Goal: Task Accomplishment & Management: Use online tool/utility

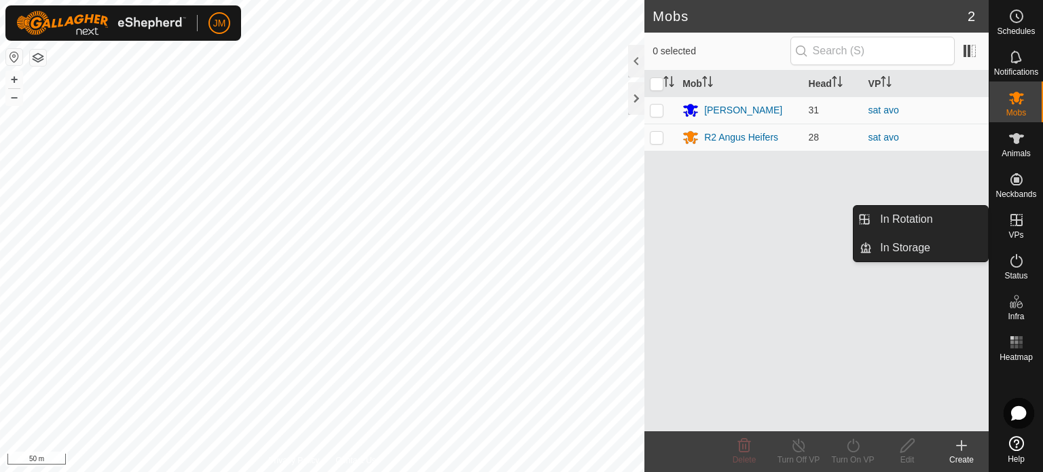
click at [1020, 219] on icon at bounding box center [1016, 220] width 16 height 16
click at [952, 219] on link "In Rotation" at bounding box center [930, 219] width 116 height 27
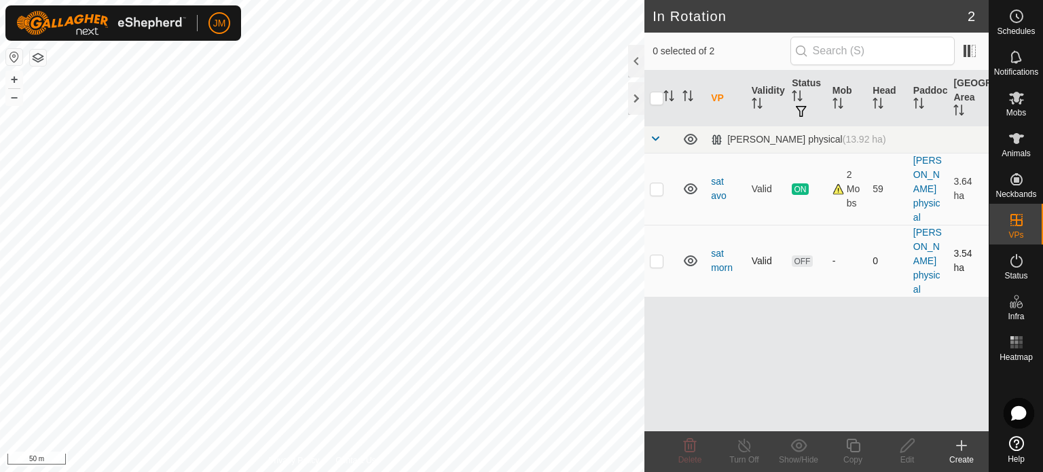
click at [652, 264] on p-checkbox at bounding box center [657, 260] width 14 height 11
click at [690, 447] on icon at bounding box center [690, 445] width 16 height 16
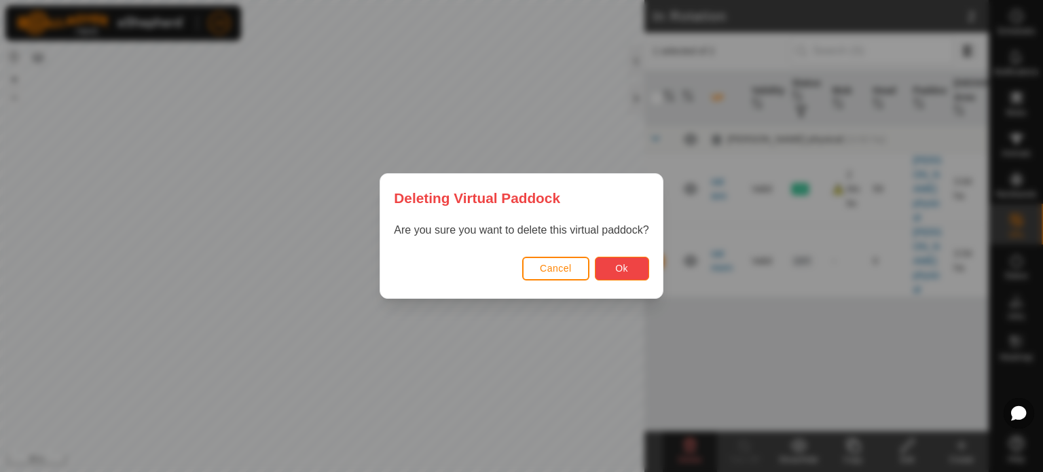
click at [638, 268] on button "Ok" at bounding box center [622, 269] width 54 height 24
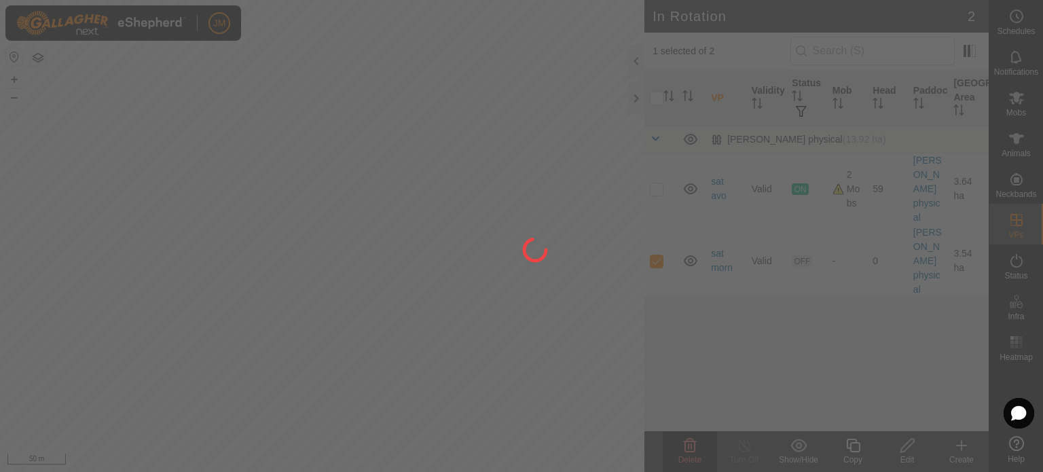
checkbox input "false"
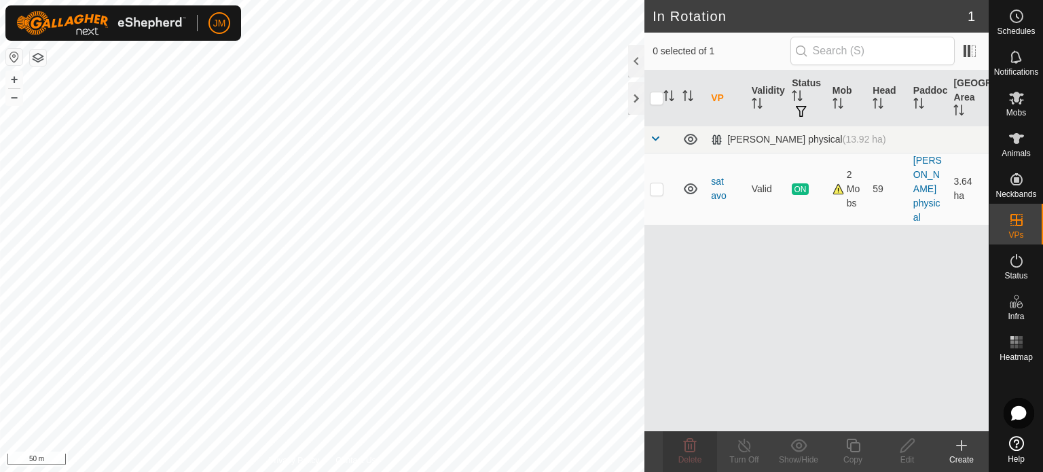
click at [959, 442] on icon at bounding box center [961, 445] width 16 height 16
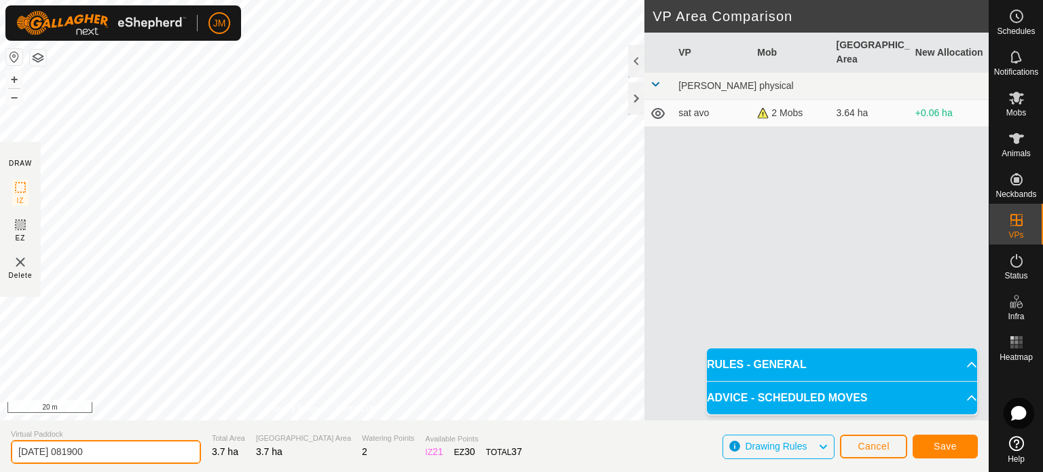
click at [115, 451] on input "[DATE] 081900" at bounding box center [106, 452] width 190 height 24
type input "2"
type input "[DATE]"
click at [934, 442] on span "Save" at bounding box center [945, 446] width 23 height 11
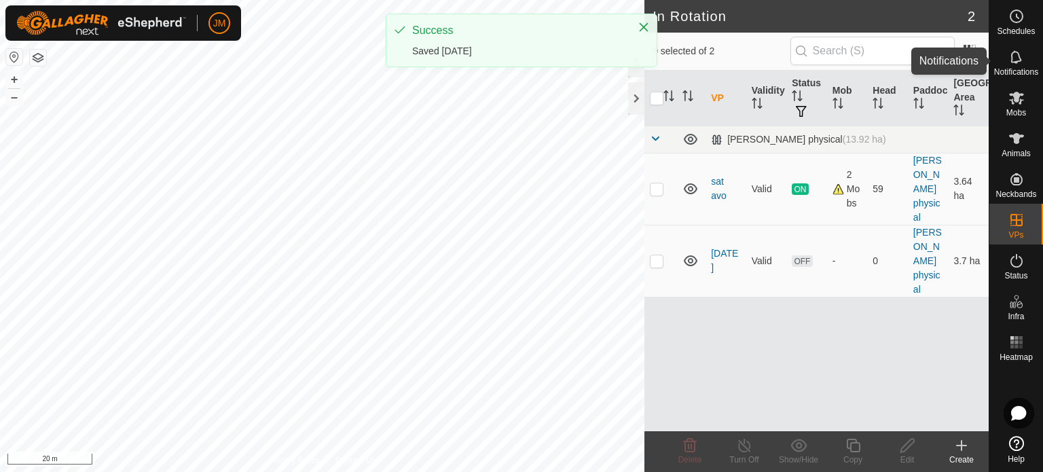
click at [1016, 54] on icon at bounding box center [1016, 57] width 16 height 16
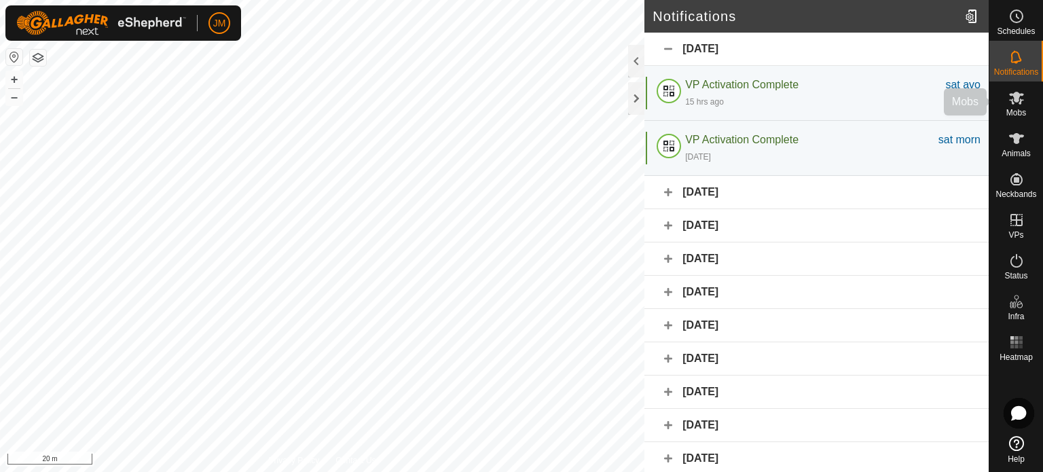
click at [1011, 109] on span "Mobs" at bounding box center [1016, 113] width 20 height 8
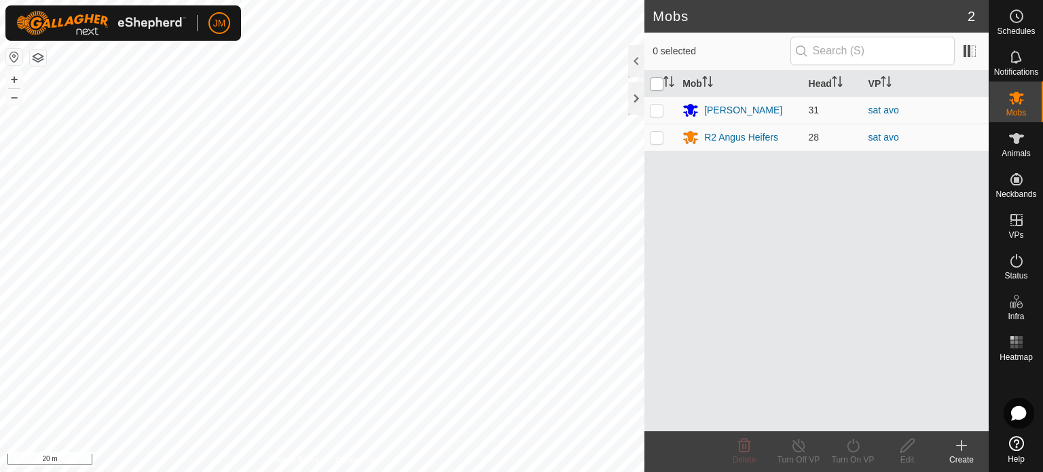
click at [657, 85] on input "checkbox" at bounding box center [657, 84] width 14 height 14
checkbox input "true"
click at [847, 443] on icon at bounding box center [853, 445] width 17 height 16
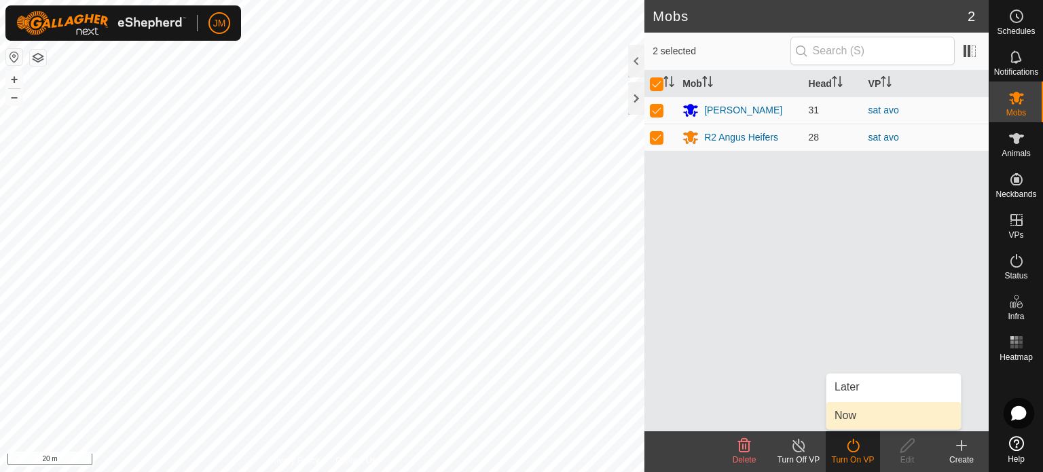
click at [845, 409] on link "Now" at bounding box center [893, 415] width 134 height 27
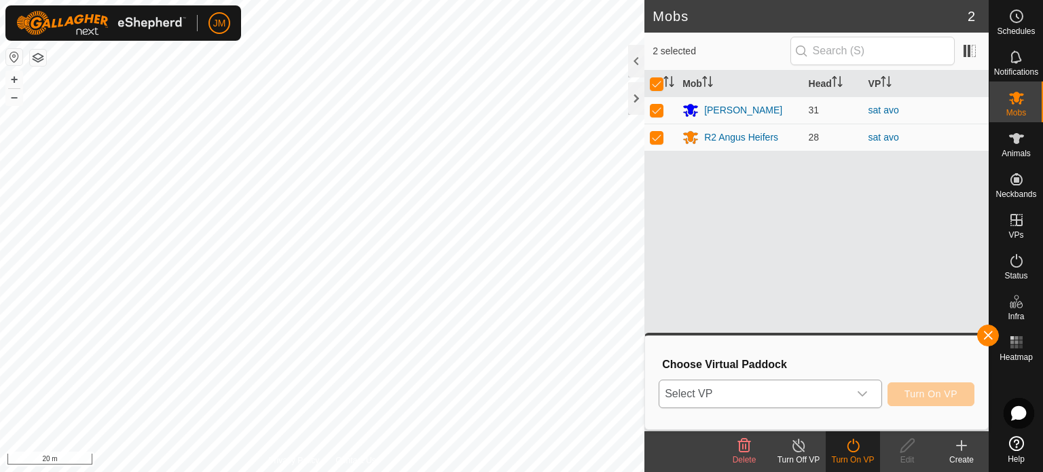
click at [814, 393] on span "Select VP" at bounding box center [753, 393] width 189 height 27
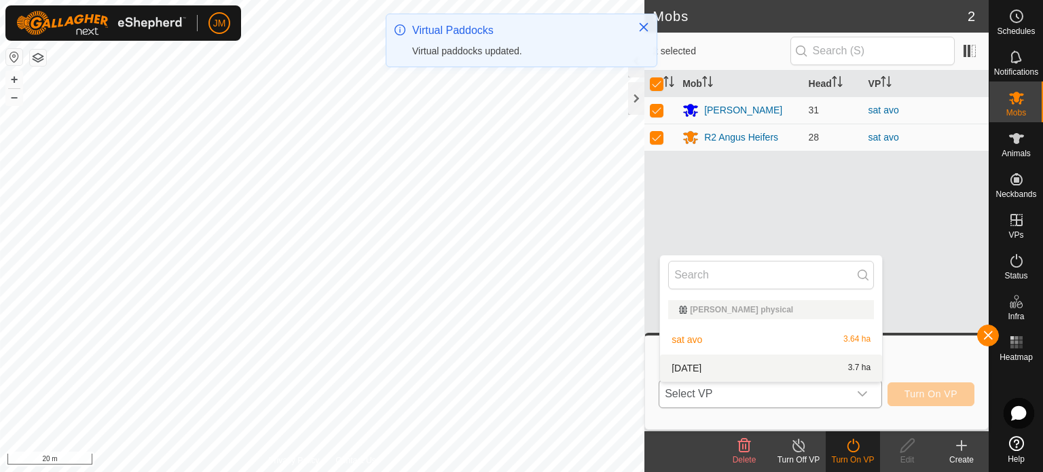
click at [790, 371] on li "[DATE] 3.7 ha" at bounding box center [771, 367] width 222 height 27
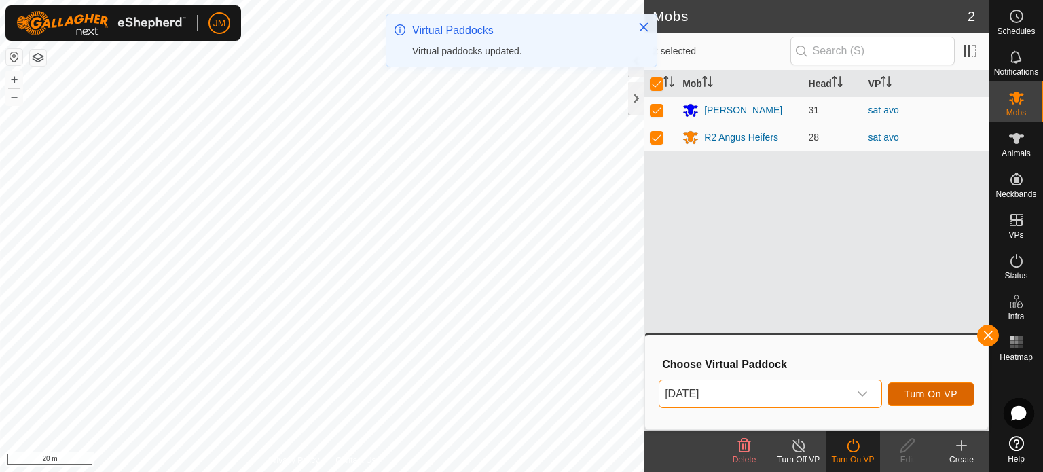
click at [907, 395] on span "Turn On VP" at bounding box center [931, 393] width 53 height 11
